Goal: Check status: Check status

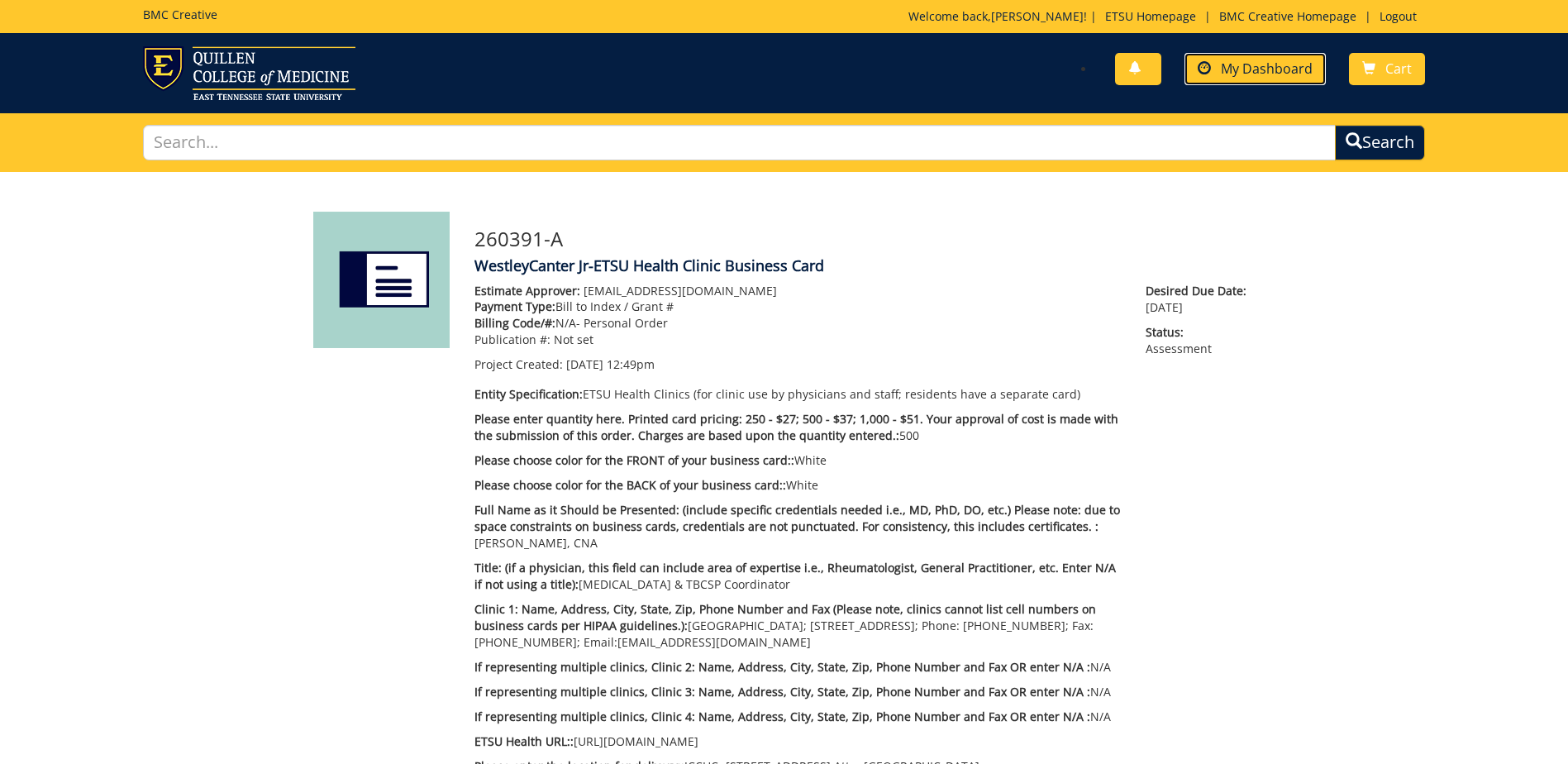
click at [1261, 70] on span "My Dashboard" at bounding box center [1267, 68] width 91 height 18
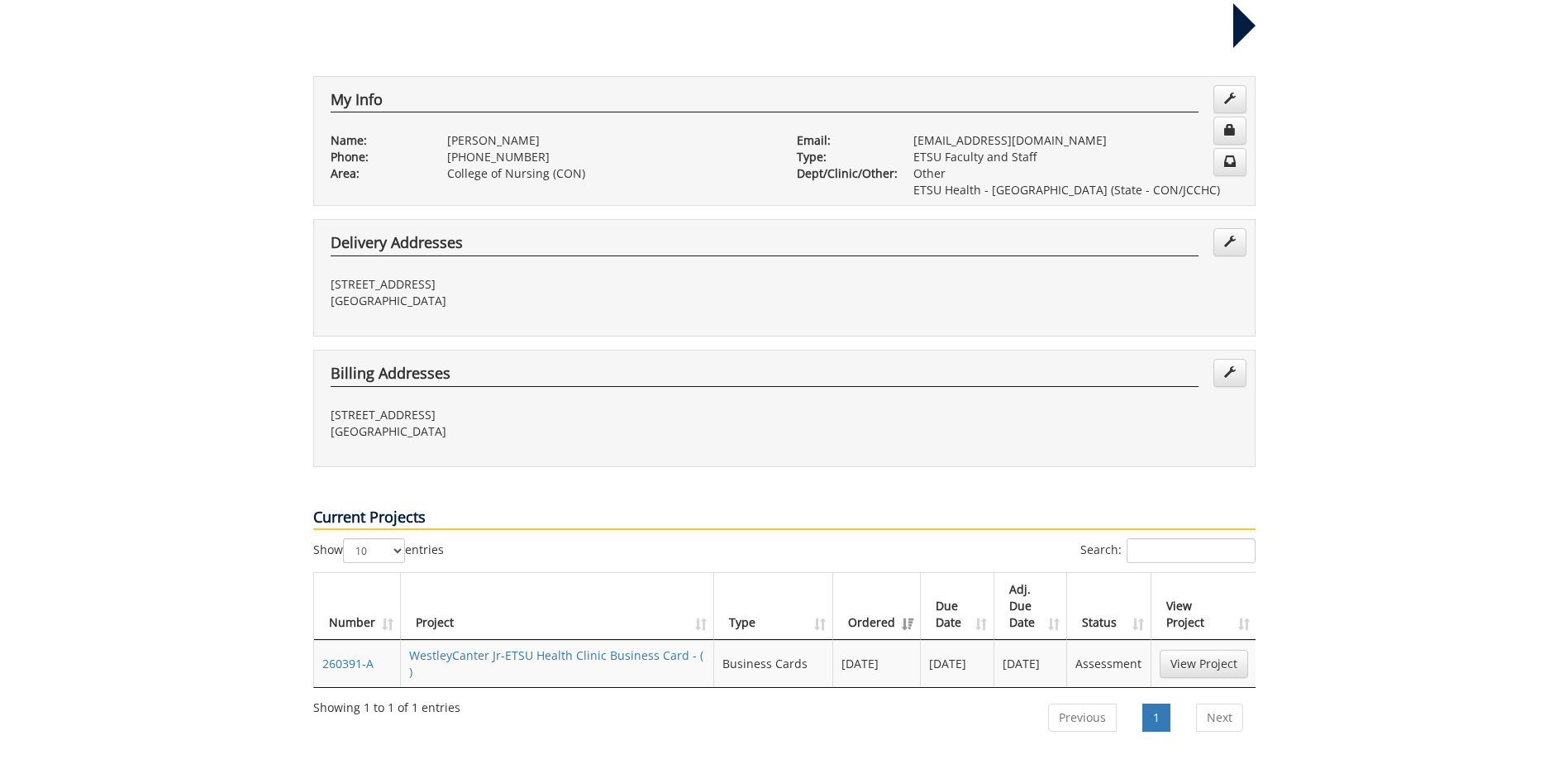
scroll to position [496, 0]
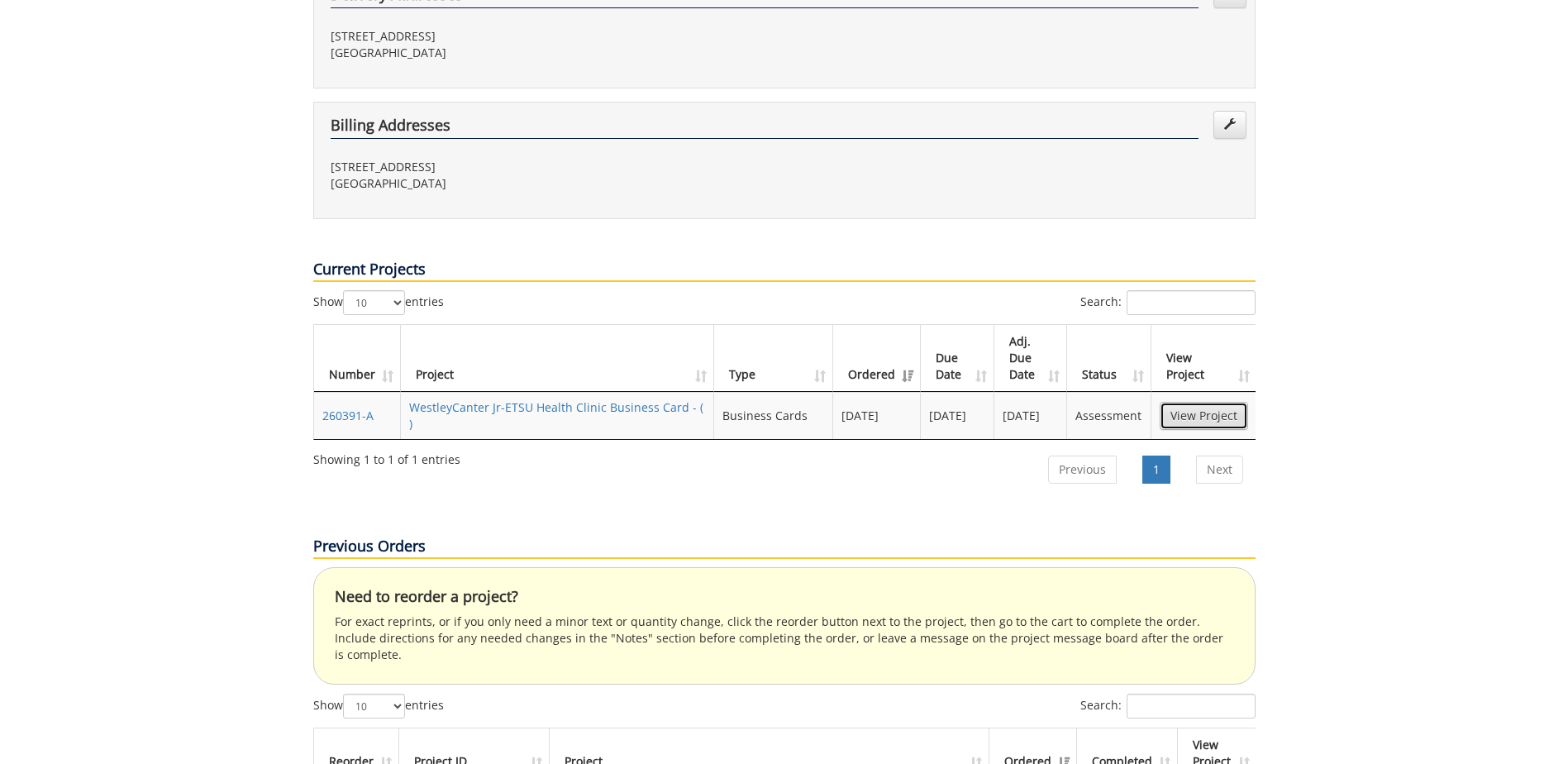
click at [1222, 401] on link "View Project" at bounding box center [1204, 415] width 89 height 28
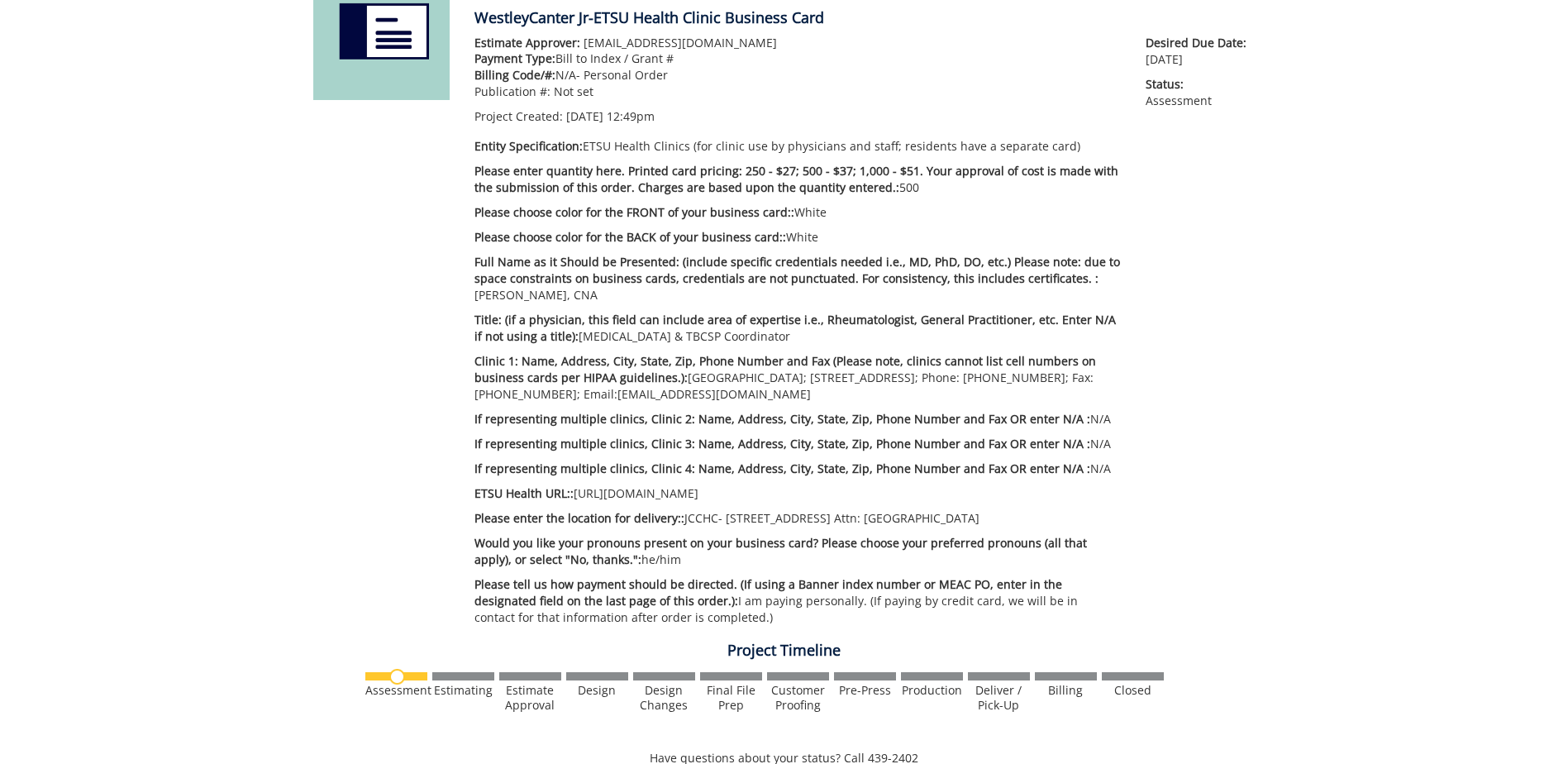
scroll to position [578, 0]
